Goal: Task Accomplishment & Management: Use online tool/utility

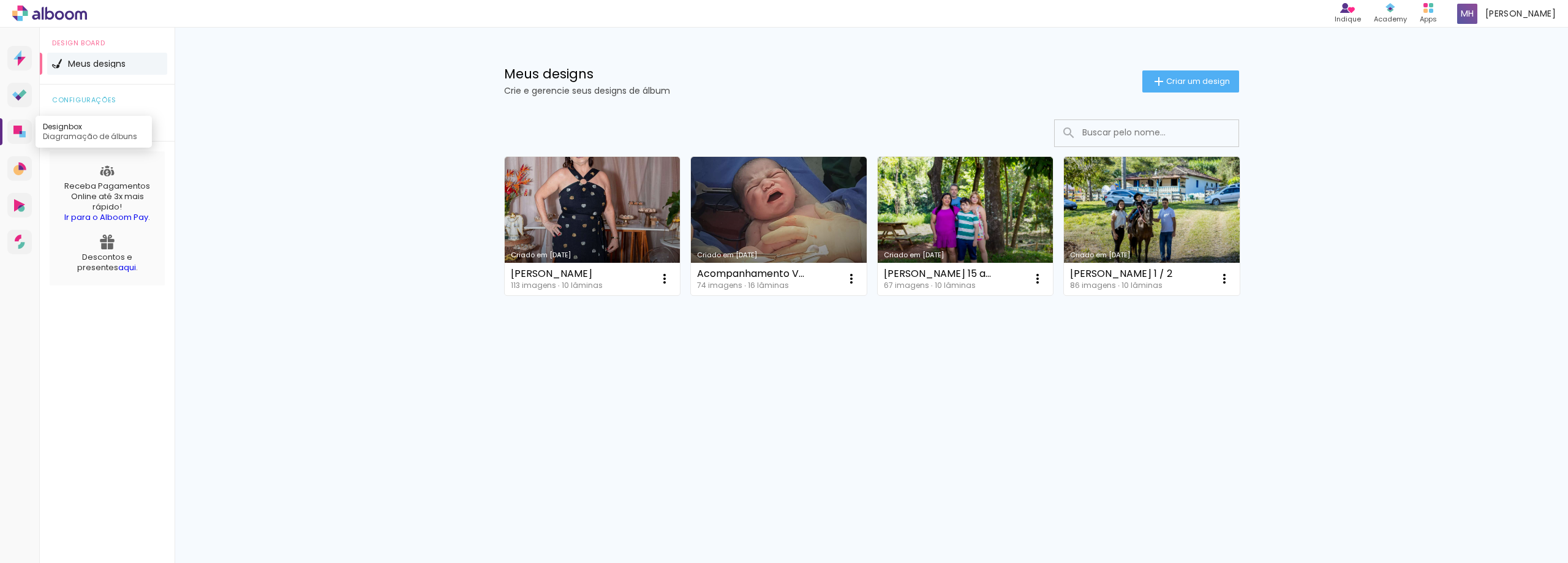
click at [16, 133] on icon at bounding box center [18, 130] width 9 height 9
click at [1198, 66] on div "Meus designs Crie e gerencie seus designs de álbum Criar um design" at bounding box center [871, 68] width 796 height 80
click at [1198, 72] on paper-button "Criar um design" at bounding box center [1191, 81] width 97 height 22
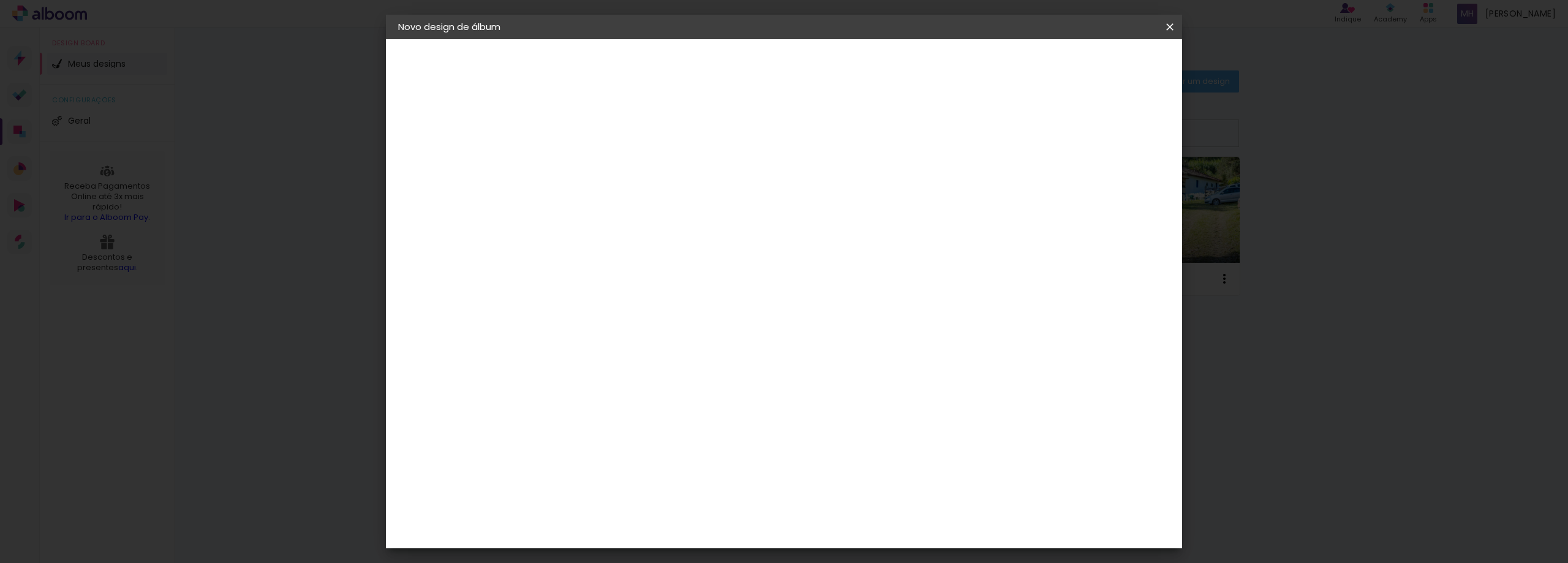
click at [599, 165] on input at bounding box center [599, 165] width 0 height 19
type input "[PERSON_NAME]"
type paper-input "[PERSON_NAME]"
type input "[PERSON_NAME] 4 anos"
type paper-input "[PERSON_NAME] 4 anos"
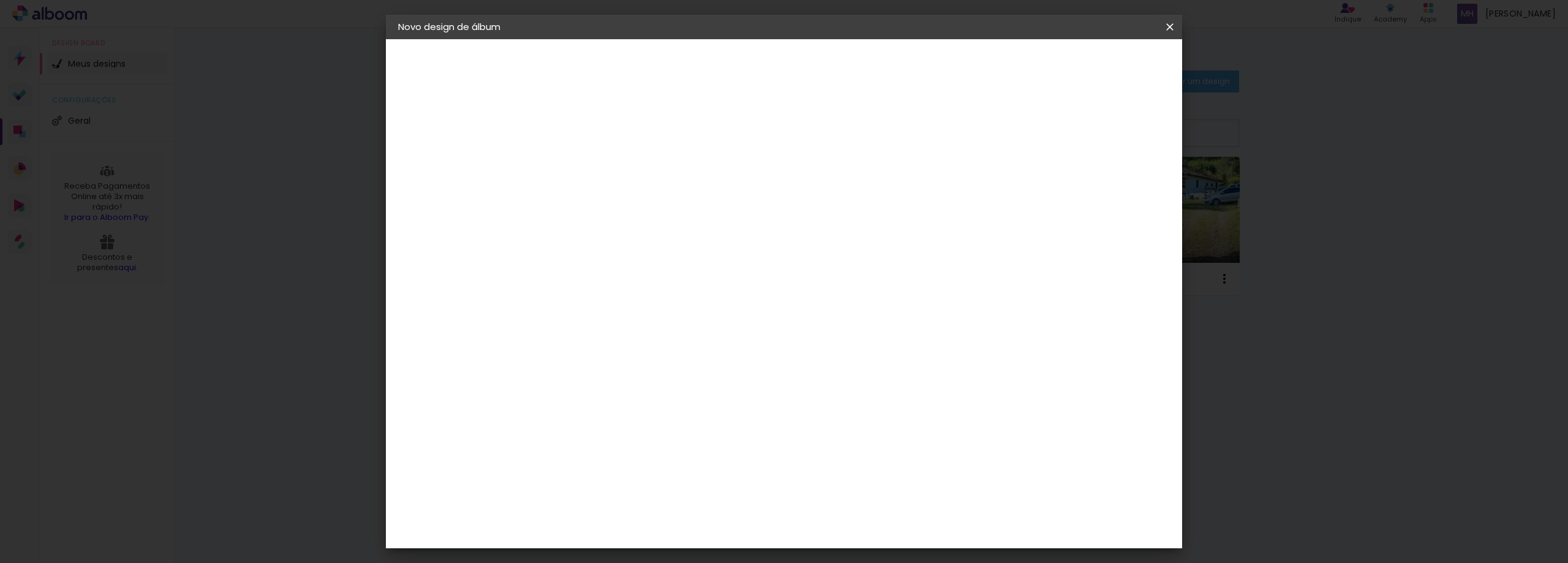
click at [0, 0] on slot "Avançar" at bounding box center [0, 0] width 0 height 0
click at [610, 472] on div "[PERSON_NAME]" at bounding box center [631, 477] width 81 height 10
click at [0, 0] on slot "Avançar" at bounding box center [0, 0] width 0 height 0
click at [646, 205] on input "text" at bounding box center [623, 213] width 48 height 19
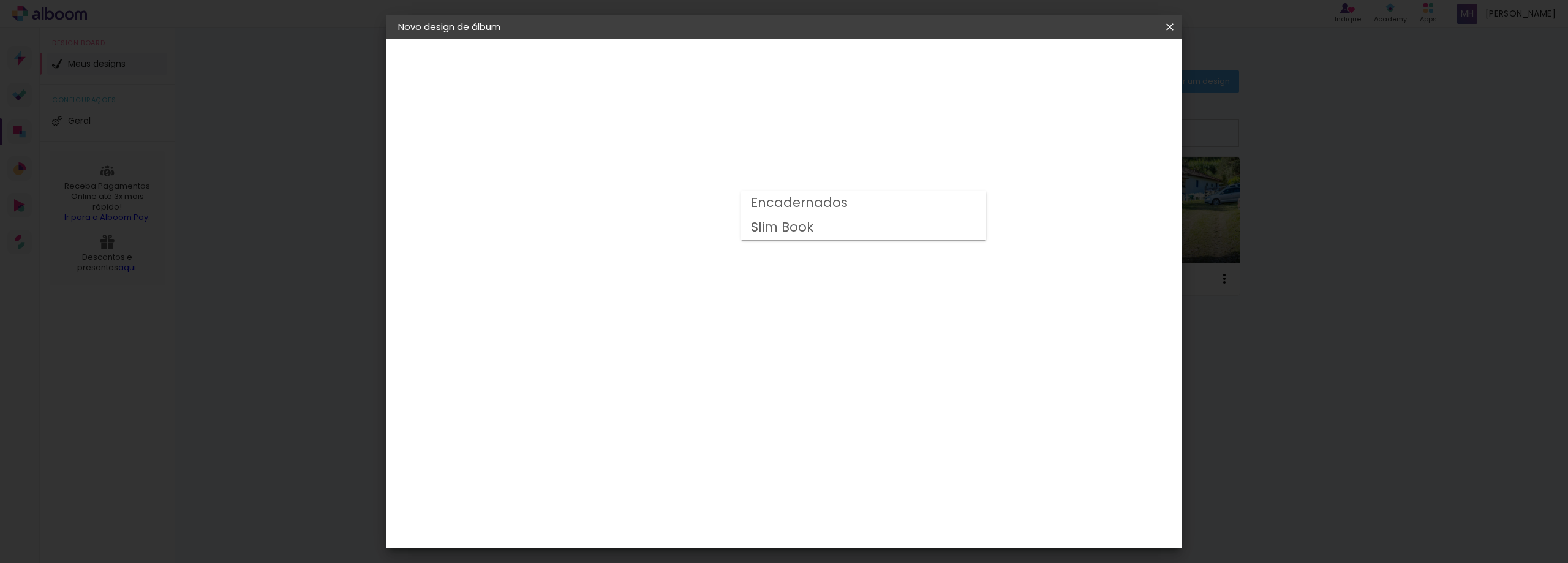
click at [0, 0] on slot "Slim Book" at bounding box center [0, 0] width 0 height 0
type input "Slim Book"
click at [726, 208] on span "20 × 30 cm" at bounding box center [704, 217] width 45 height 25
click at [0, 0] on slot "Avançar" at bounding box center [0, 0] width 0 height 0
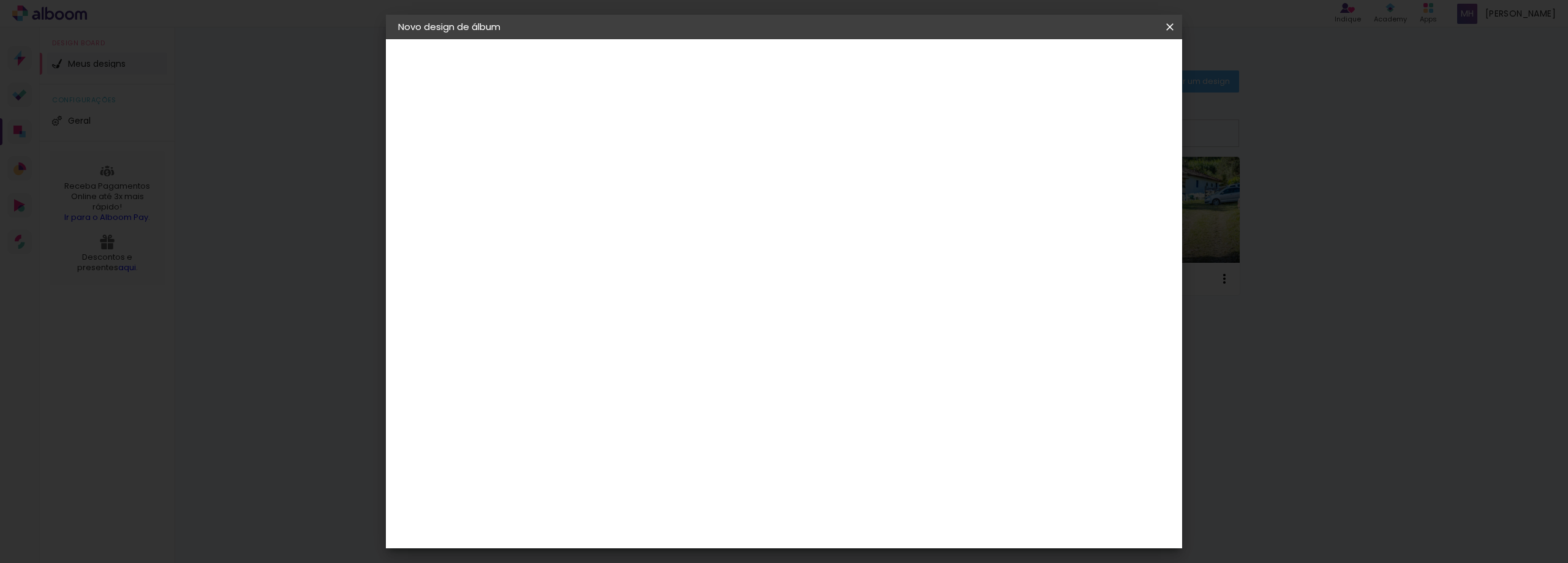
click at [1105, 72] on paper-button "Iniciar design" at bounding box center [1065, 64] width 80 height 21
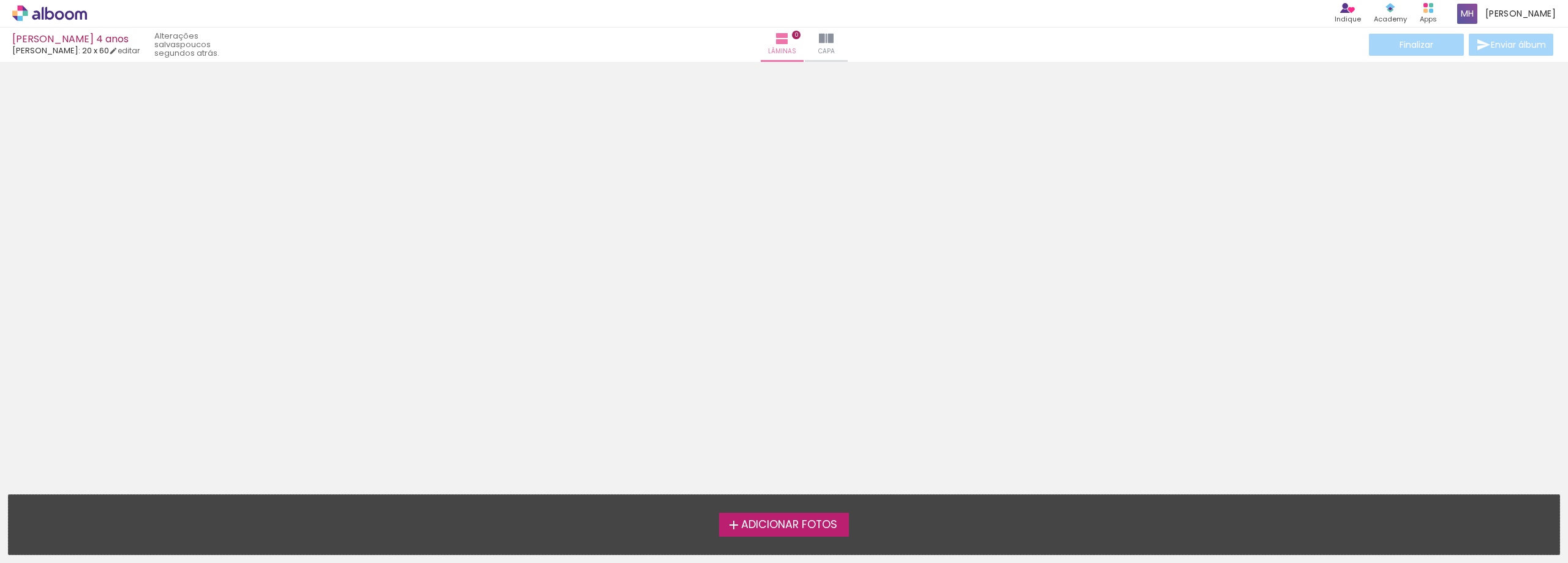
click at [808, 530] on span "Adicionar Fotos" at bounding box center [789, 524] width 96 height 11
click at [0, 0] on input "file" at bounding box center [0, 0] width 0 height 0
click at [786, 527] on span "Adicionar Fotos" at bounding box center [789, 524] width 96 height 11
click at [0, 0] on input "file" at bounding box center [0, 0] width 0 height 0
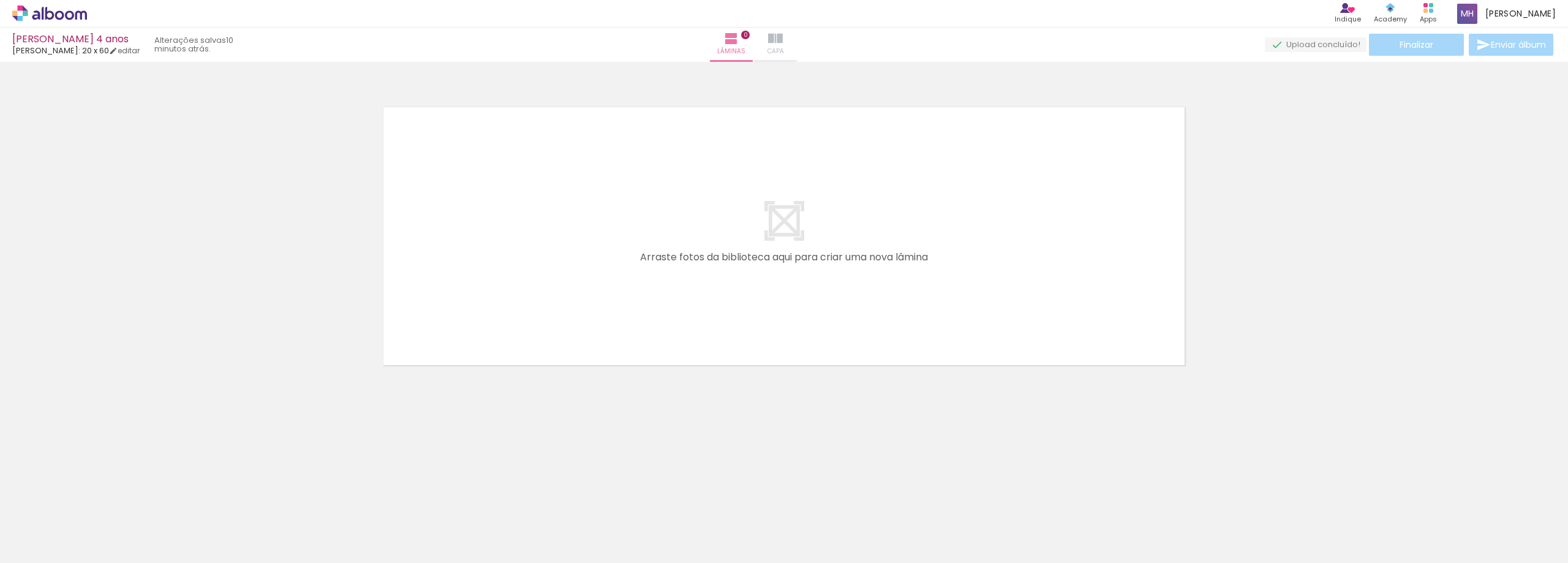
click at [783, 36] on iron-icon at bounding box center [775, 39] width 15 height 15
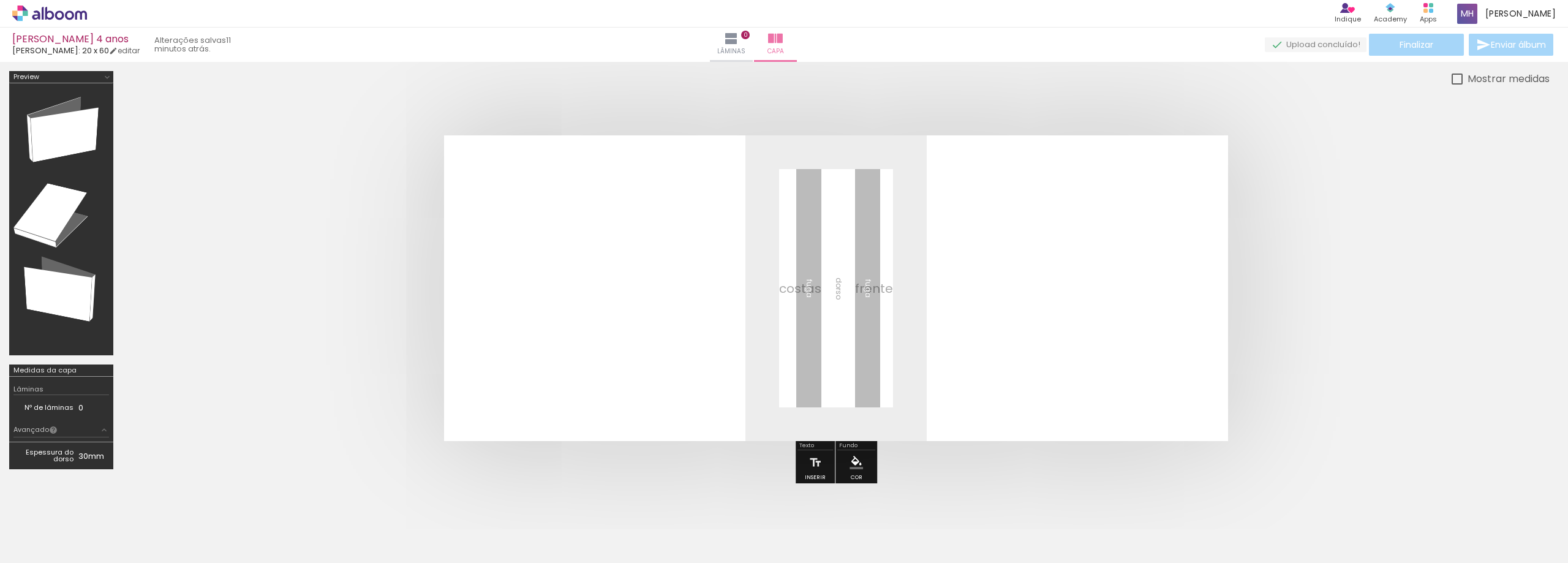
scroll to position [0, 1474]
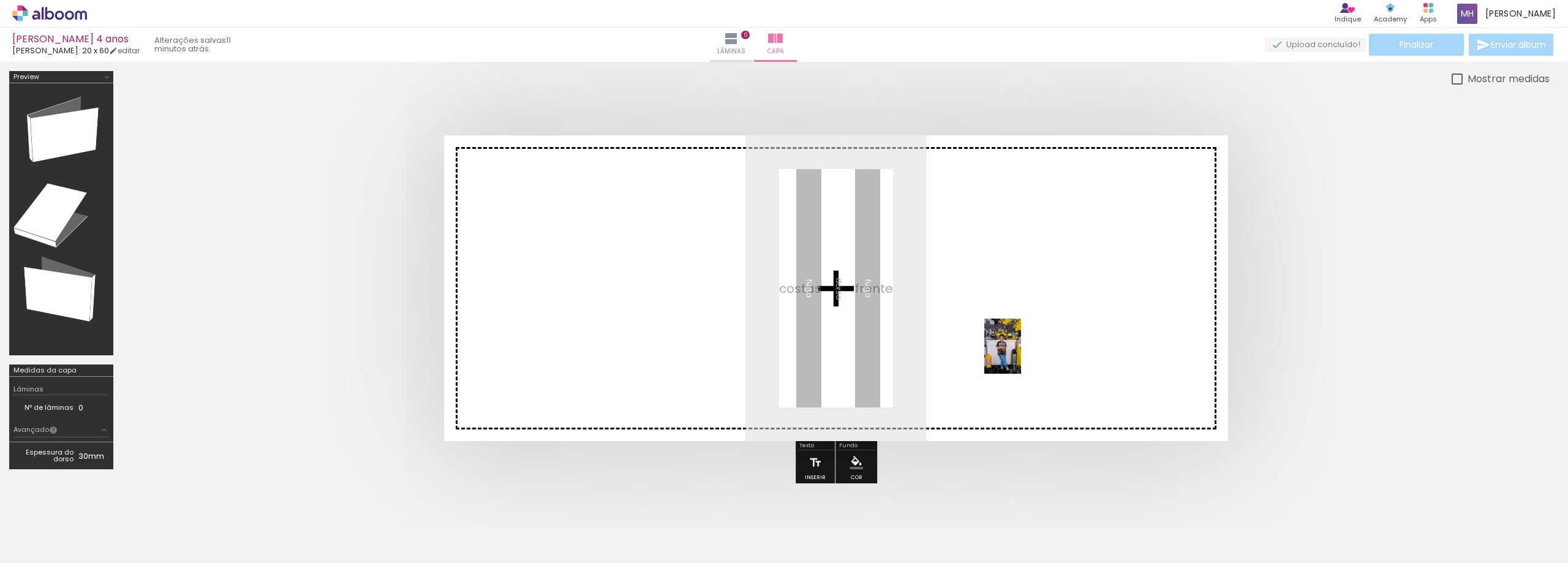
drag, startPoint x: 979, startPoint y: 530, endPoint x: 1022, endPoint y: 344, distance: 190.9
click at [1022, 344] on quentale-workspace at bounding box center [784, 282] width 1568 height 563
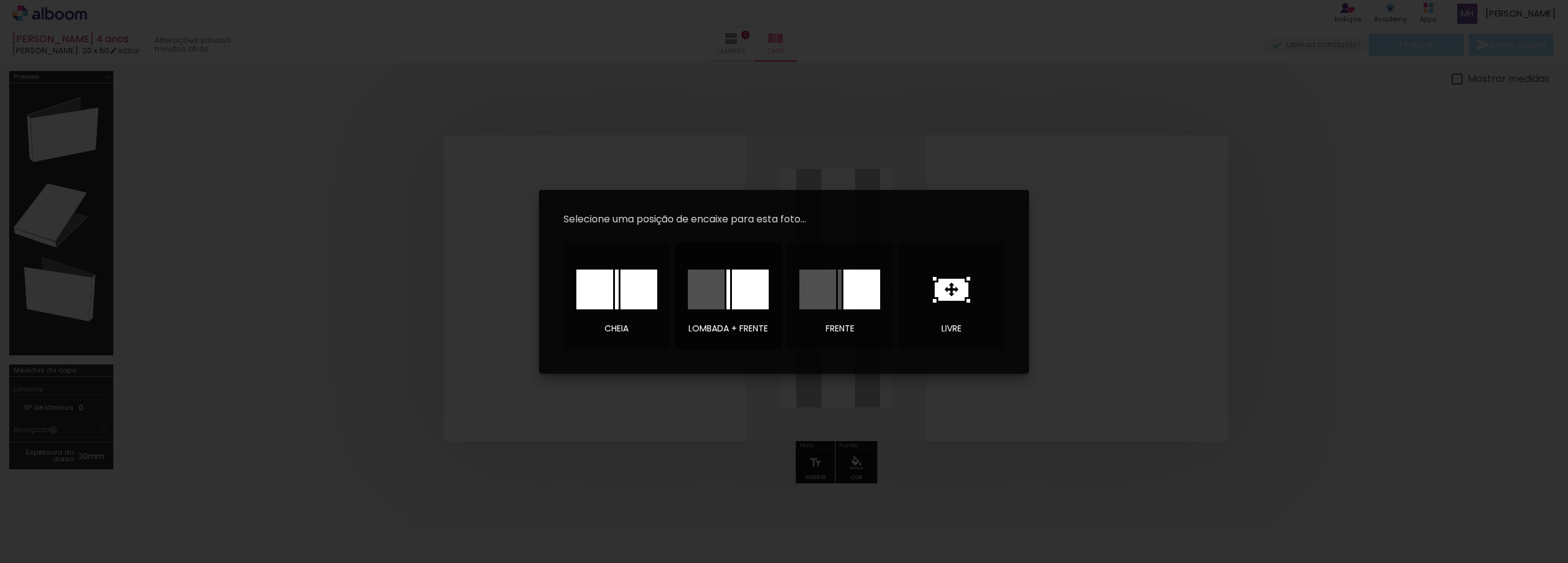
click at [755, 295] on div at bounding box center [750, 289] width 37 height 40
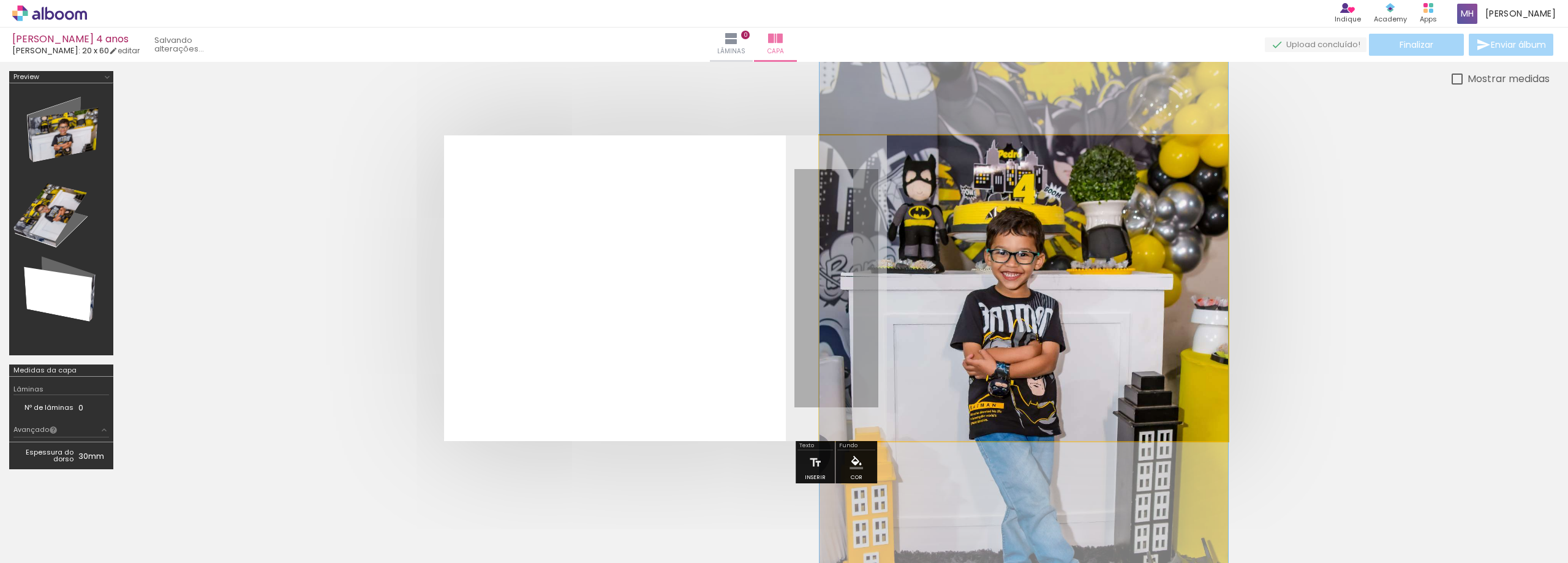
drag, startPoint x: 1107, startPoint y: 273, endPoint x: 1131, endPoint y: 328, distance: 60.0
